Goal: Entertainment & Leisure: Browse casually

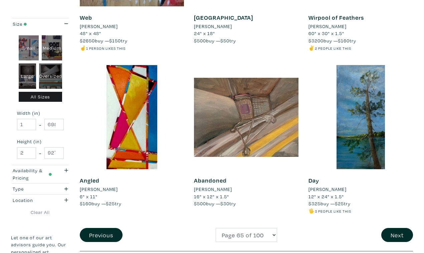
scroll to position [1210, 0]
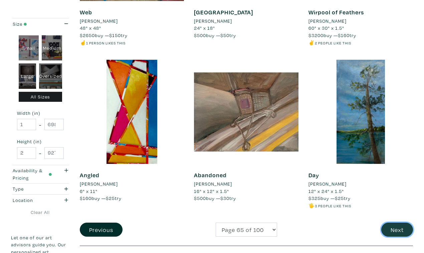
click at [398, 223] on button "Next" at bounding box center [398, 230] width 32 height 14
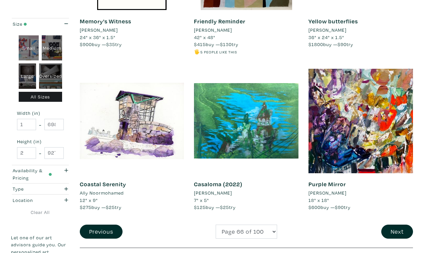
scroll to position [1216, 0]
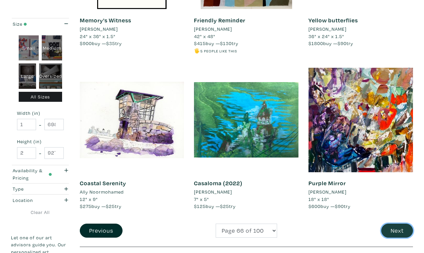
click at [400, 224] on button "Next" at bounding box center [398, 231] width 32 height 14
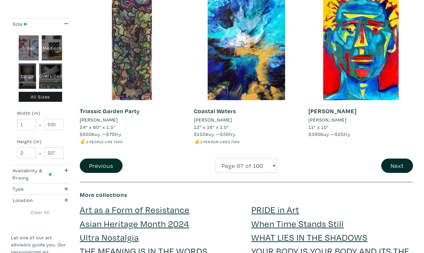
scroll to position [1310, 0]
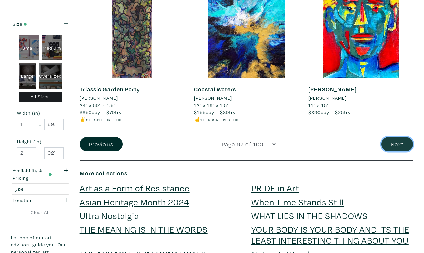
click at [397, 137] on button "Next" at bounding box center [398, 144] width 32 height 14
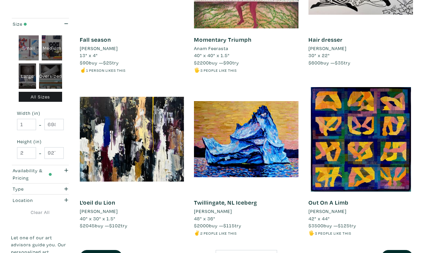
scroll to position [1197, 0]
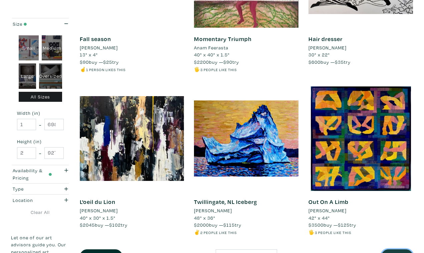
click at [396, 250] on button "Next" at bounding box center [398, 257] width 32 height 14
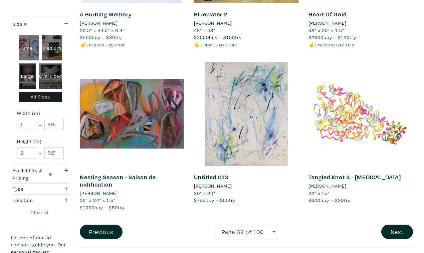
scroll to position [1223, 0]
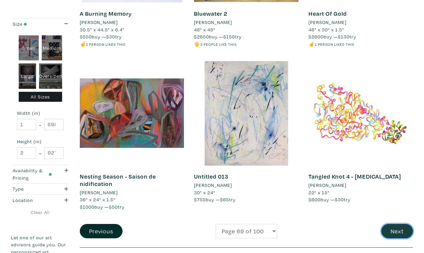
click at [399, 224] on button "Next" at bounding box center [398, 231] width 32 height 14
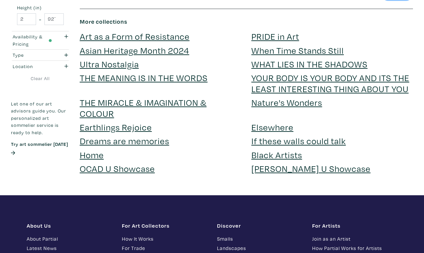
scroll to position [1470, 0]
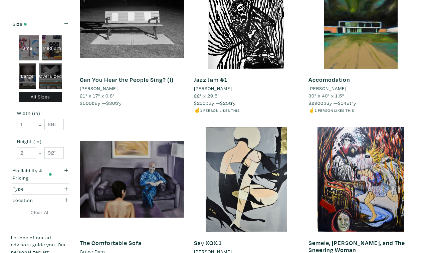
scroll to position [1152, 0]
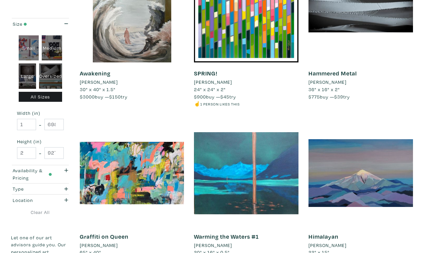
scroll to position [1157, 0]
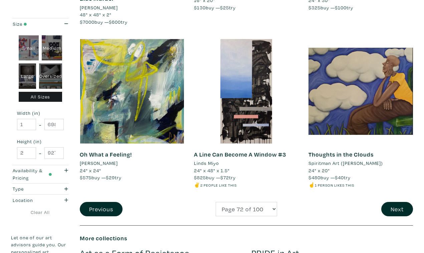
scroll to position [1247, 0]
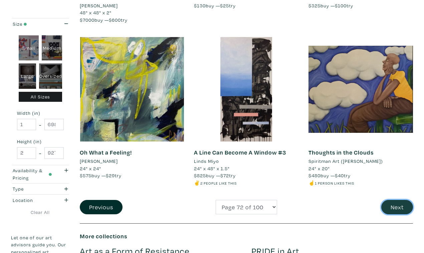
click at [399, 200] on button "Next" at bounding box center [398, 207] width 32 height 14
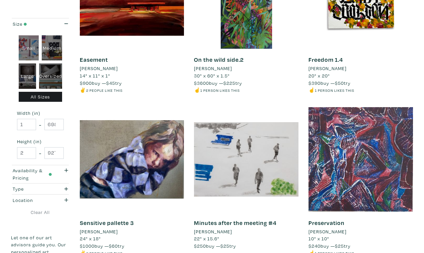
scroll to position [1172, 0]
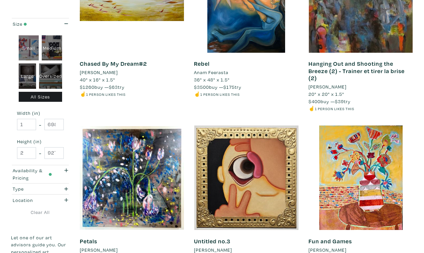
scroll to position [1166, 0]
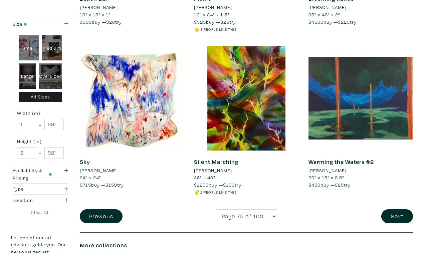
scroll to position [1239, 0]
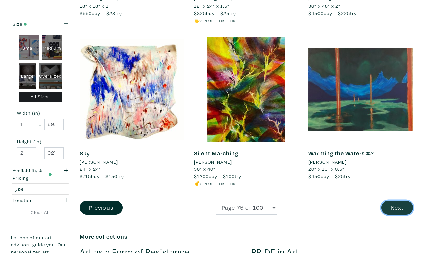
click at [393, 201] on button "Next" at bounding box center [398, 208] width 32 height 14
